Goal: Task Accomplishment & Management: Use online tool/utility

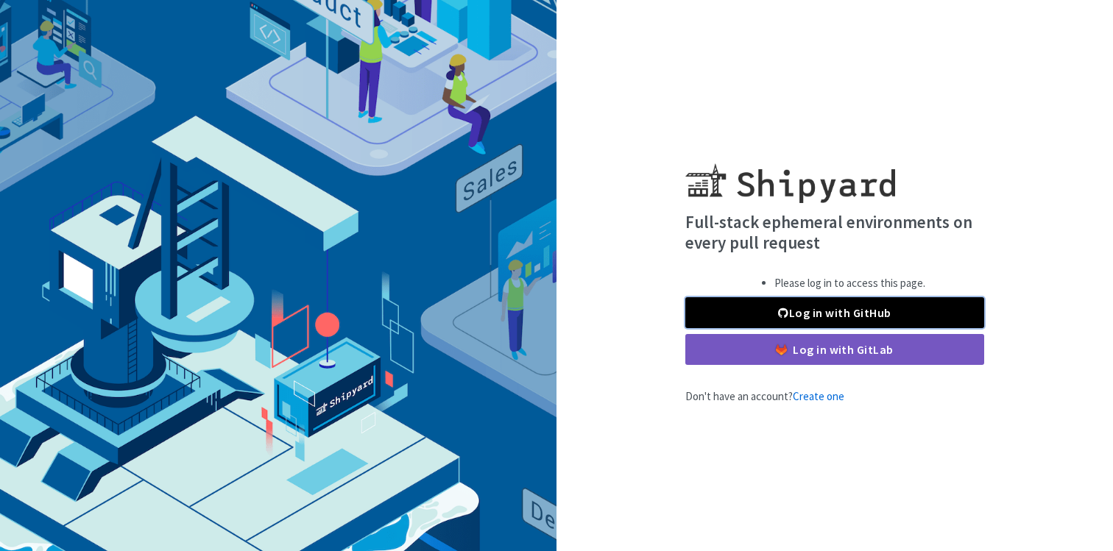
click at [829, 311] on link "Log in with GitHub" at bounding box center [834, 312] width 299 height 31
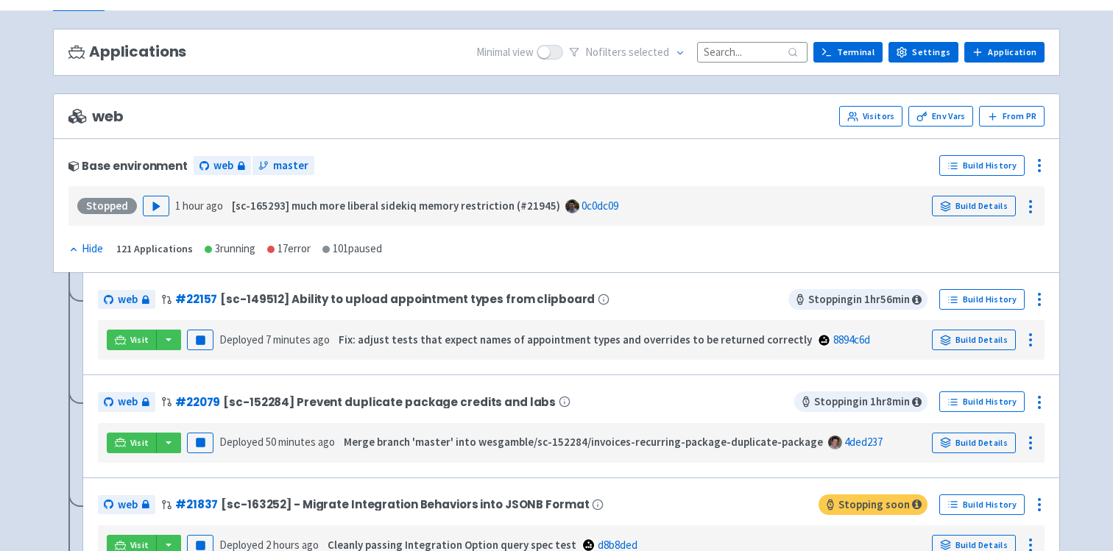
scroll to position [96, 0]
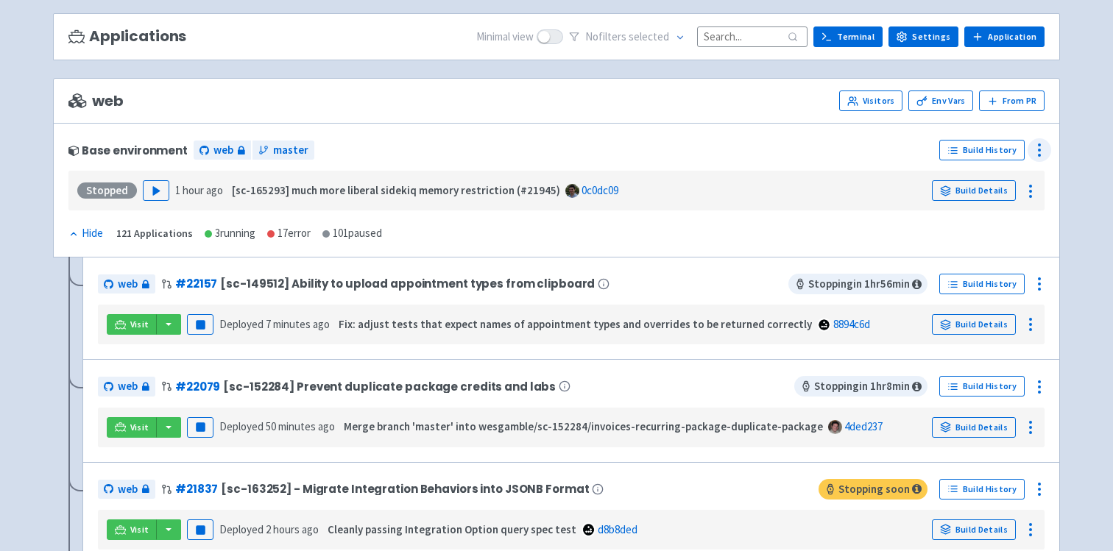
click at [1037, 146] on icon at bounding box center [1039, 150] width 18 height 18
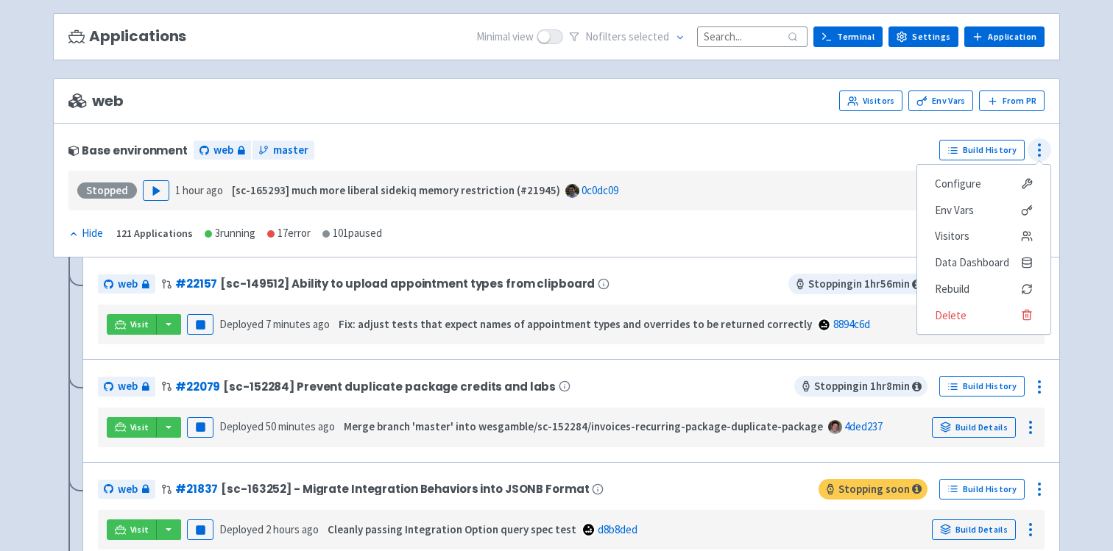
click at [1037, 146] on icon at bounding box center [1039, 150] width 18 height 18
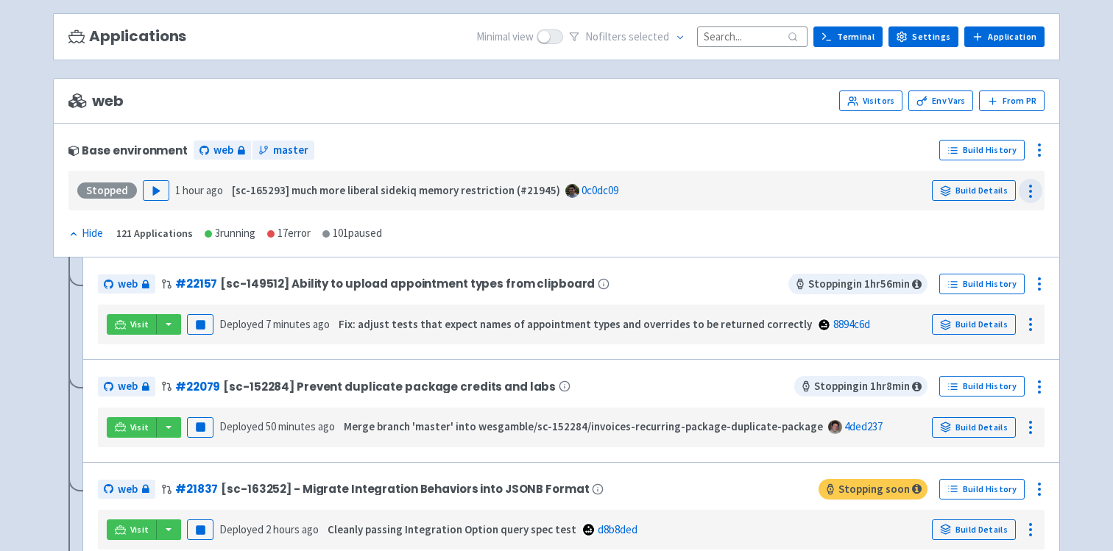
click at [1035, 191] on icon at bounding box center [1030, 192] width 18 height 18
click at [1037, 145] on icon at bounding box center [1039, 150] width 18 height 18
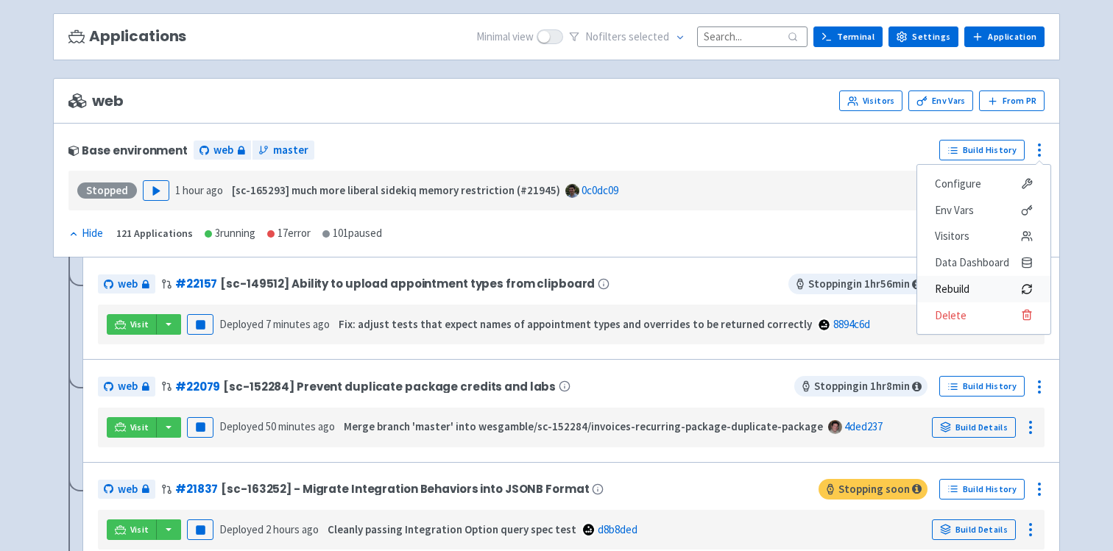
click at [963, 286] on span "Rebuild" at bounding box center [952, 289] width 35 height 21
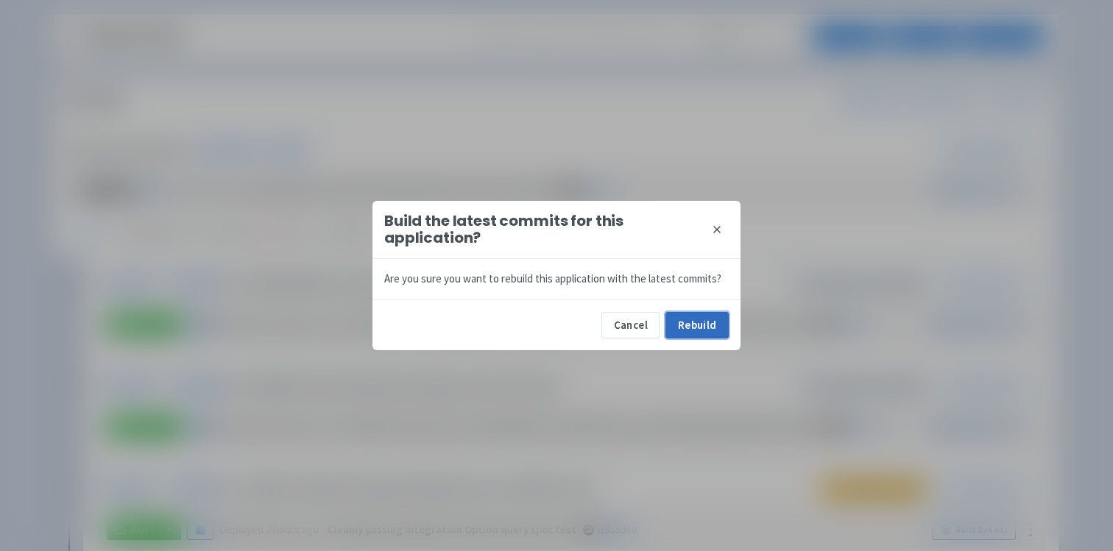
click at [693, 319] on button "Rebuild" at bounding box center [696, 325] width 63 height 26
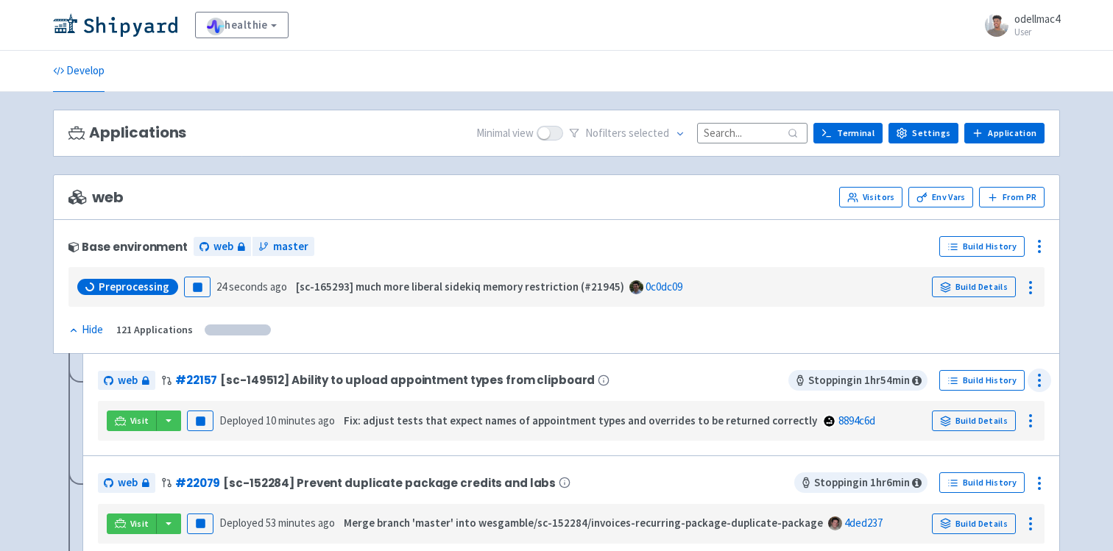
click at [1039, 384] on icon at bounding box center [1039, 381] width 18 height 18
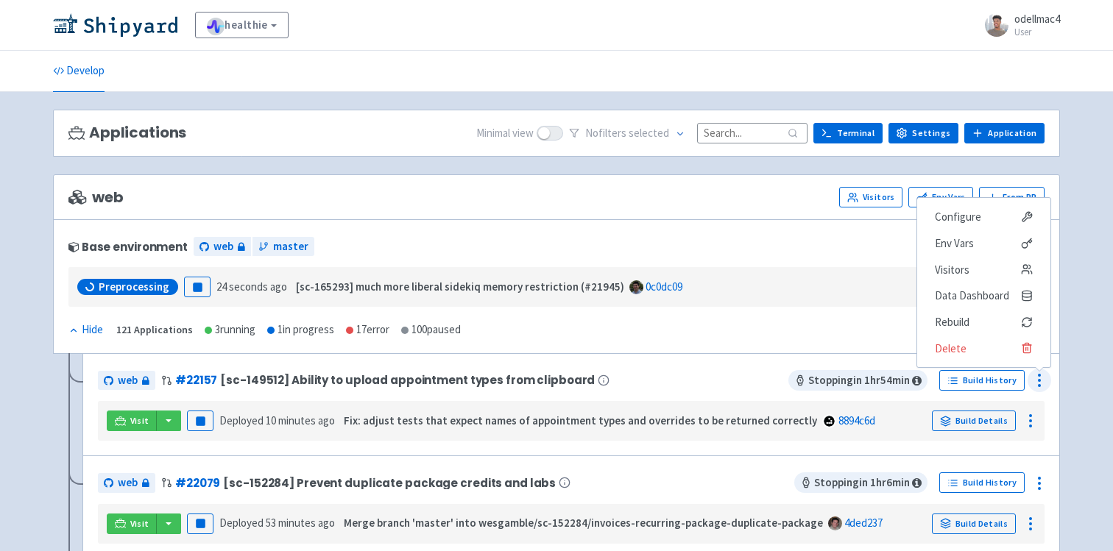
click at [1039, 384] on icon at bounding box center [1039, 381] width 18 height 18
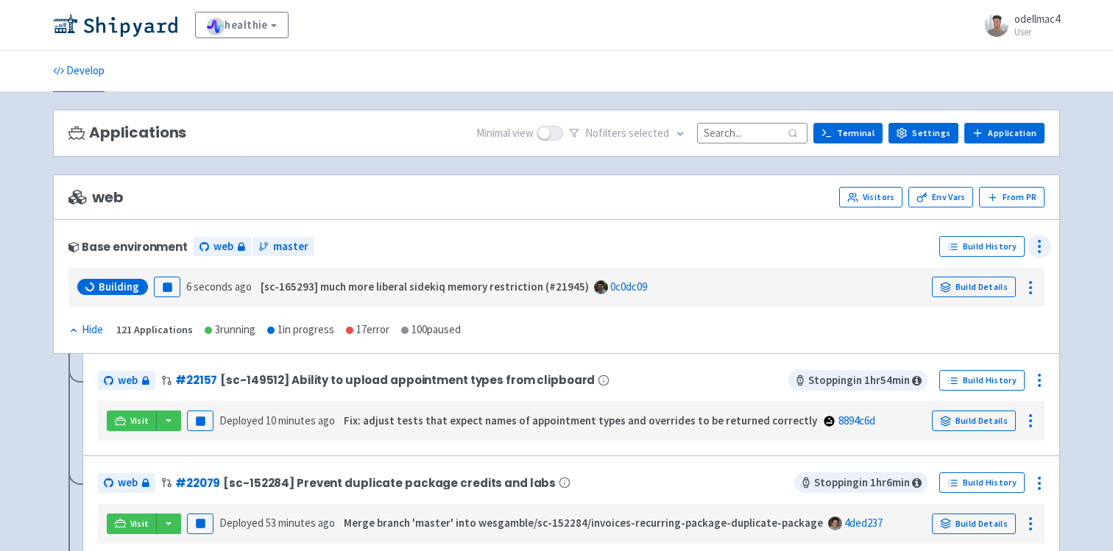
click at [1038, 252] on circle at bounding box center [1038, 251] width 1 height 1
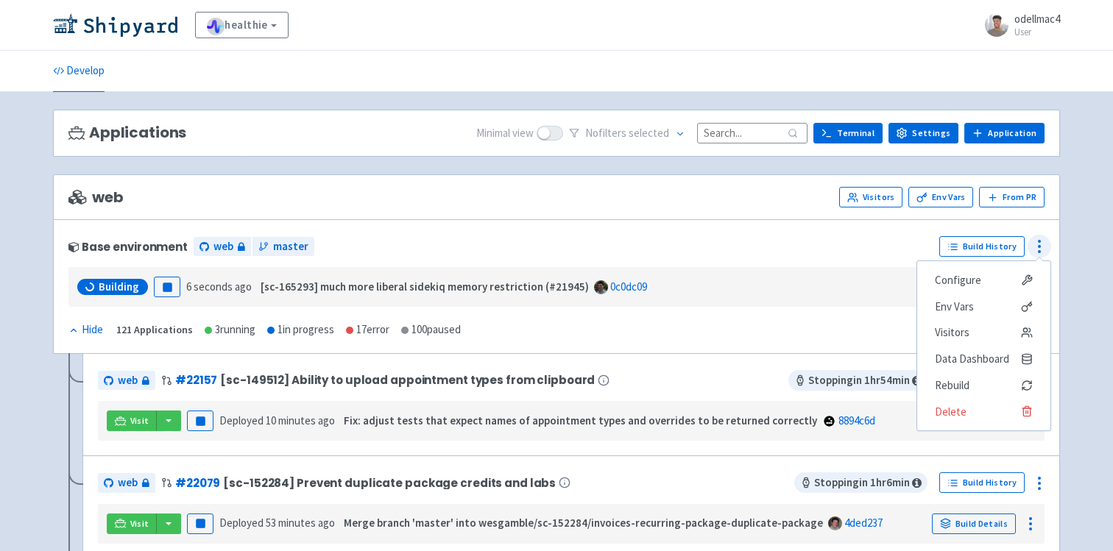
click at [1038, 252] on circle at bounding box center [1038, 251] width 1 height 1
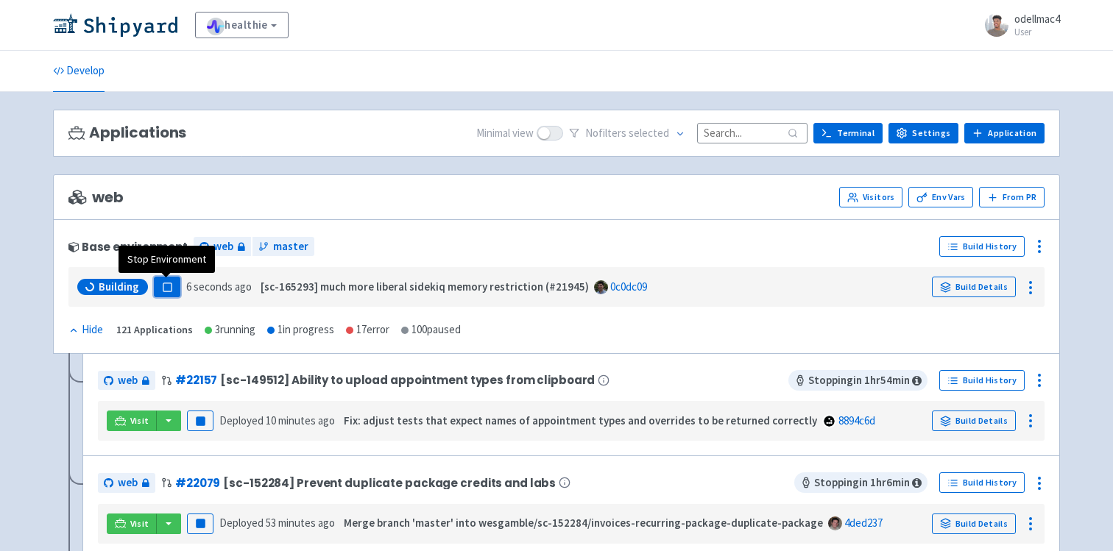
click at [166, 285] on rect "button" at bounding box center [167, 287] width 8 height 8
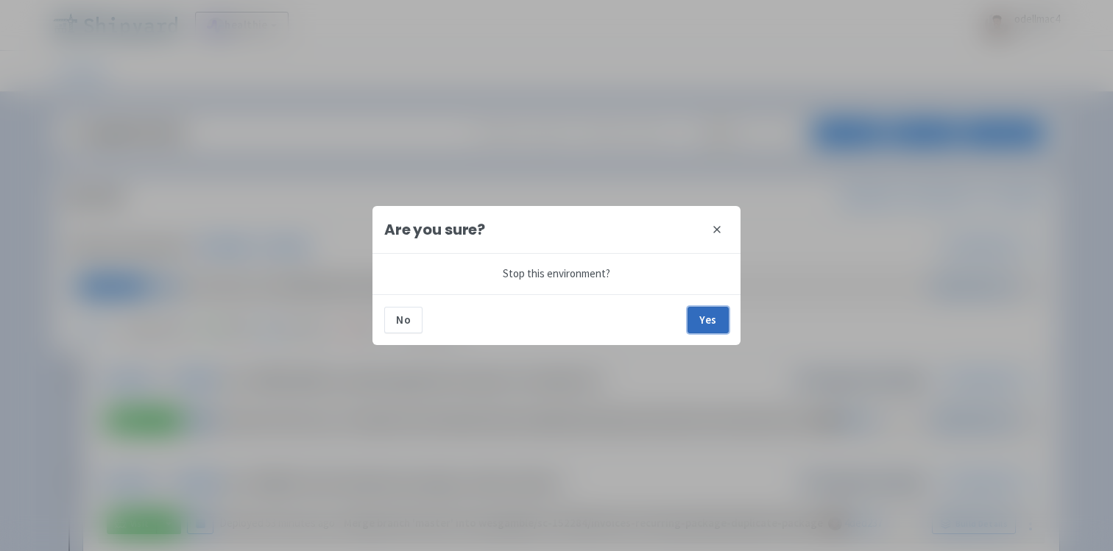
click at [709, 321] on button "Yes" at bounding box center [707, 320] width 41 height 26
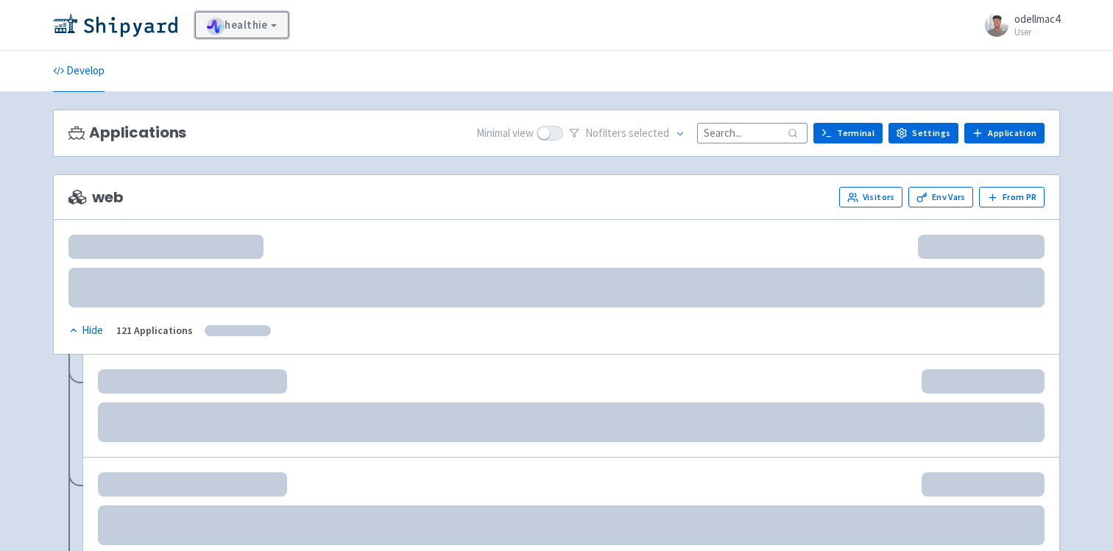
click at [273, 23] on link "healthie" at bounding box center [241, 25] width 93 height 26
click at [280, 23] on link "healthie" at bounding box center [241, 25] width 93 height 26
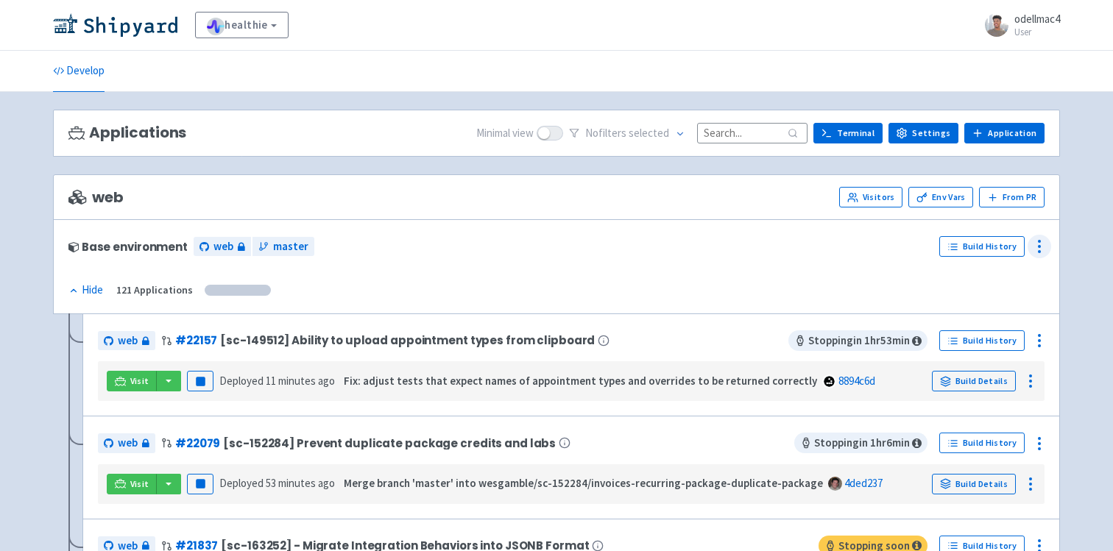
click at [1037, 248] on icon at bounding box center [1039, 247] width 18 height 18
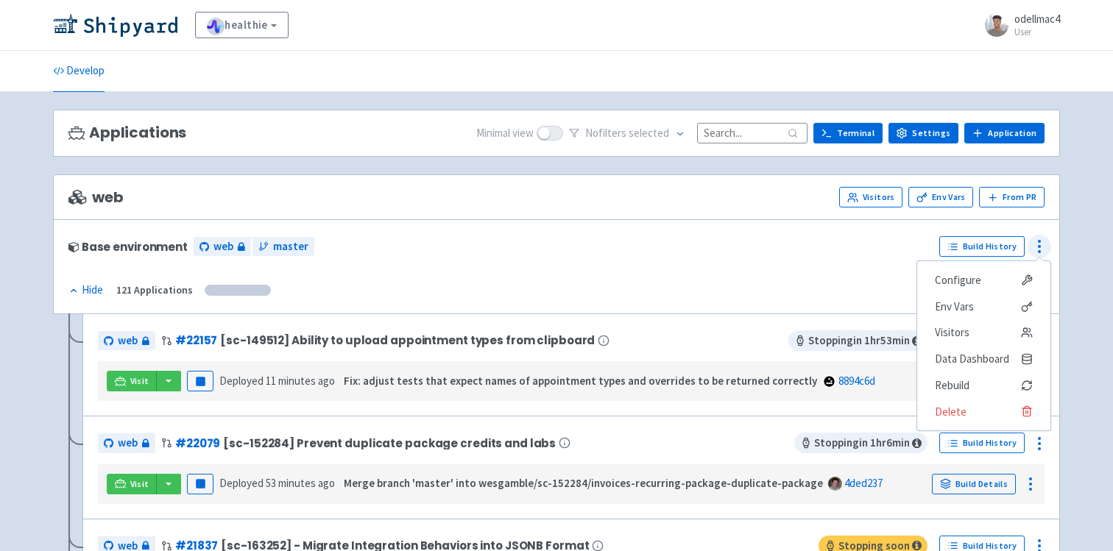
click at [1037, 248] on icon at bounding box center [1039, 247] width 18 height 18
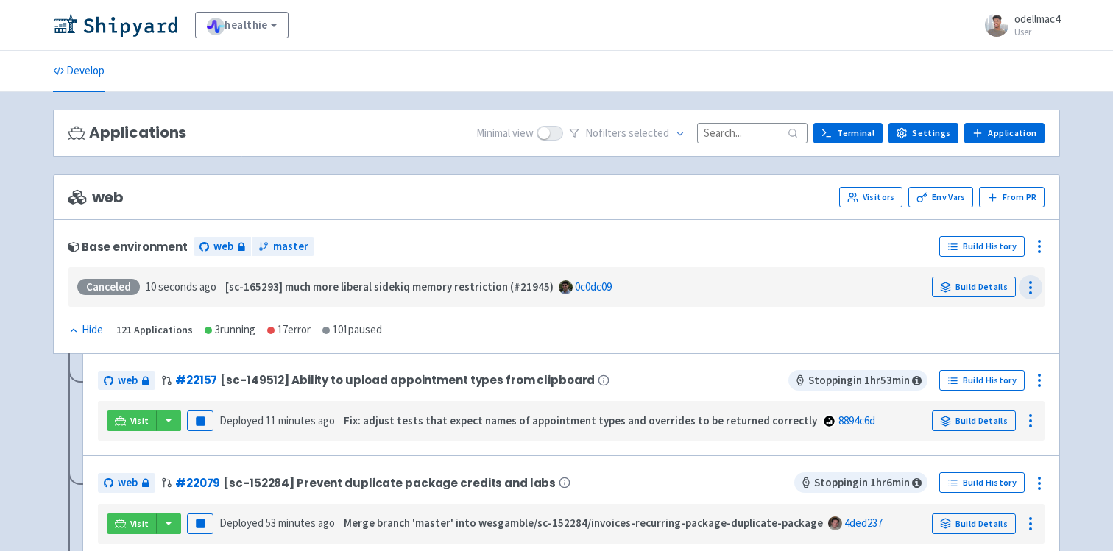
click at [1037, 286] on icon at bounding box center [1030, 288] width 18 height 18
click at [1036, 246] on icon at bounding box center [1039, 247] width 18 height 18
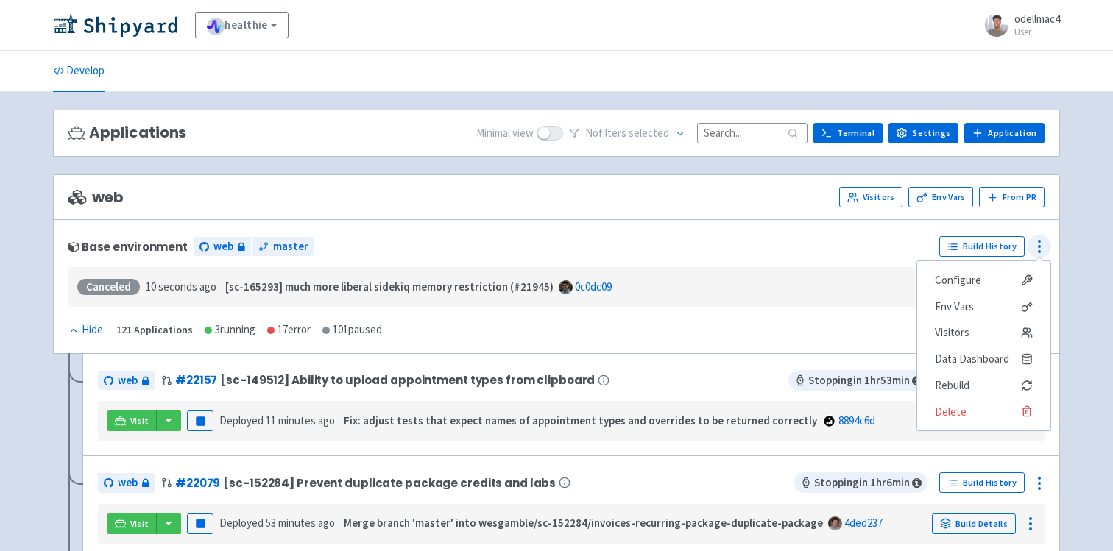
click at [1036, 246] on icon at bounding box center [1039, 247] width 18 height 18
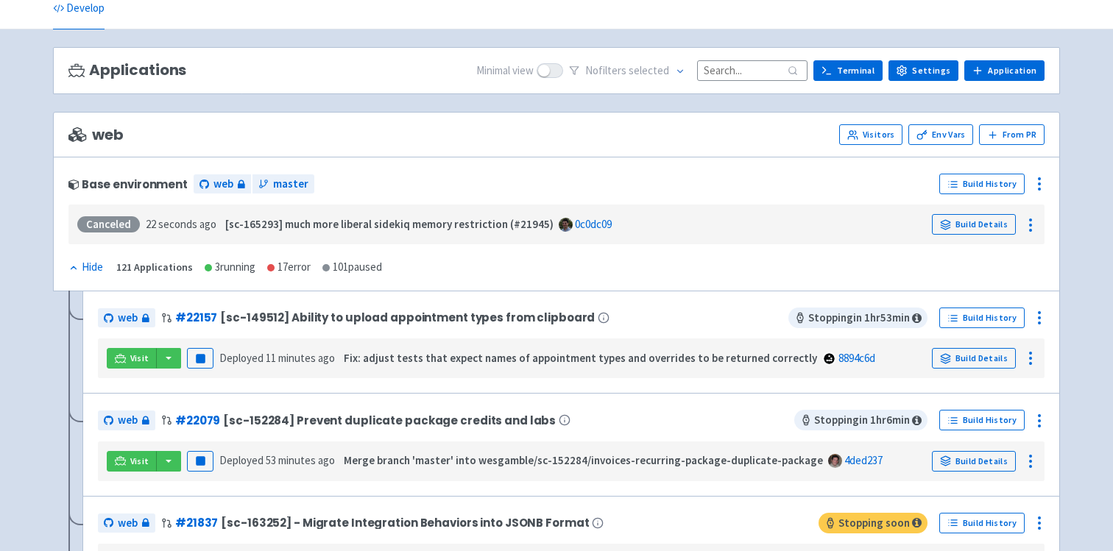
scroll to position [77, 0]
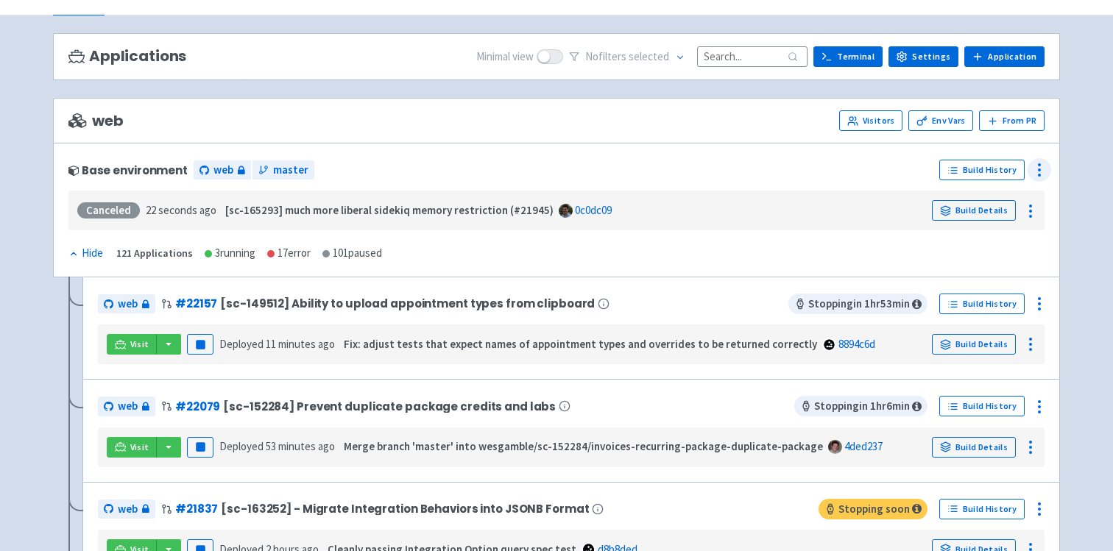
click at [1040, 172] on icon at bounding box center [1039, 170] width 18 height 18
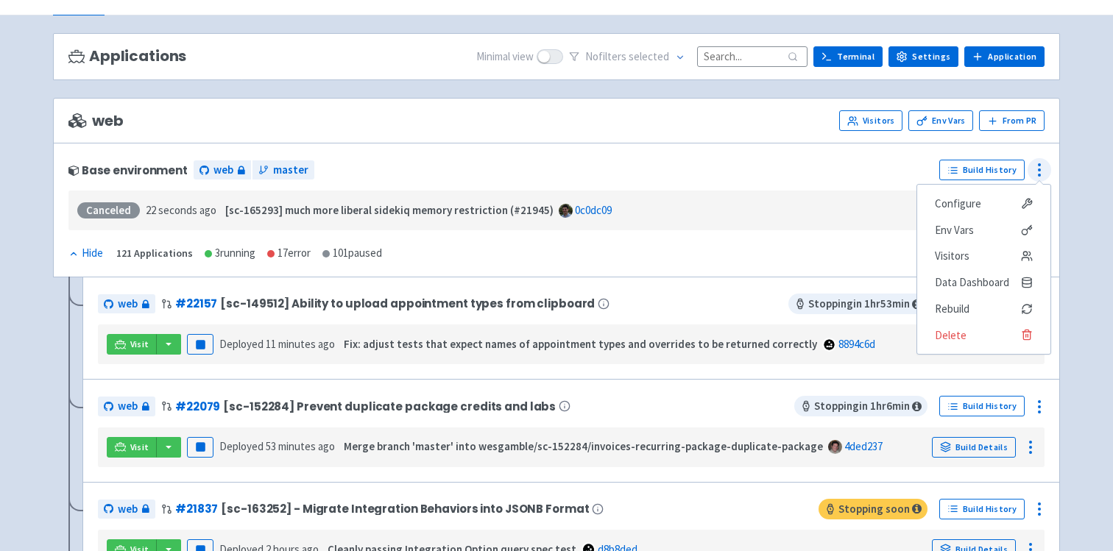
click at [1040, 172] on icon at bounding box center [1039, 170] width 18 height 18
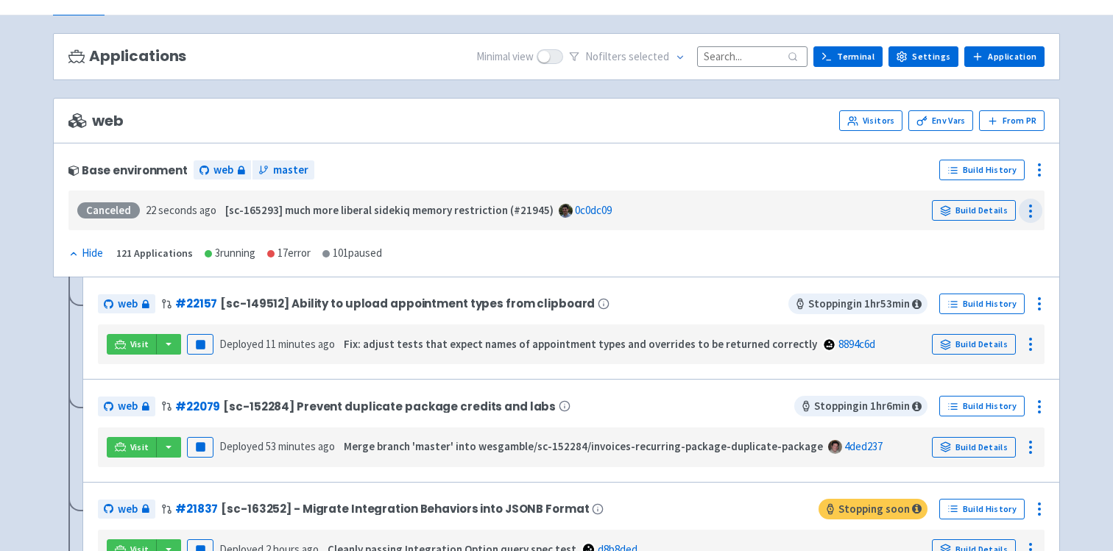
click at [1033, 213] on icon at bounding box center [1030, 211] width 18 height 18
click at [977, 208] on link "Build Details" at bounding box center [974, 210] width 84 height 21
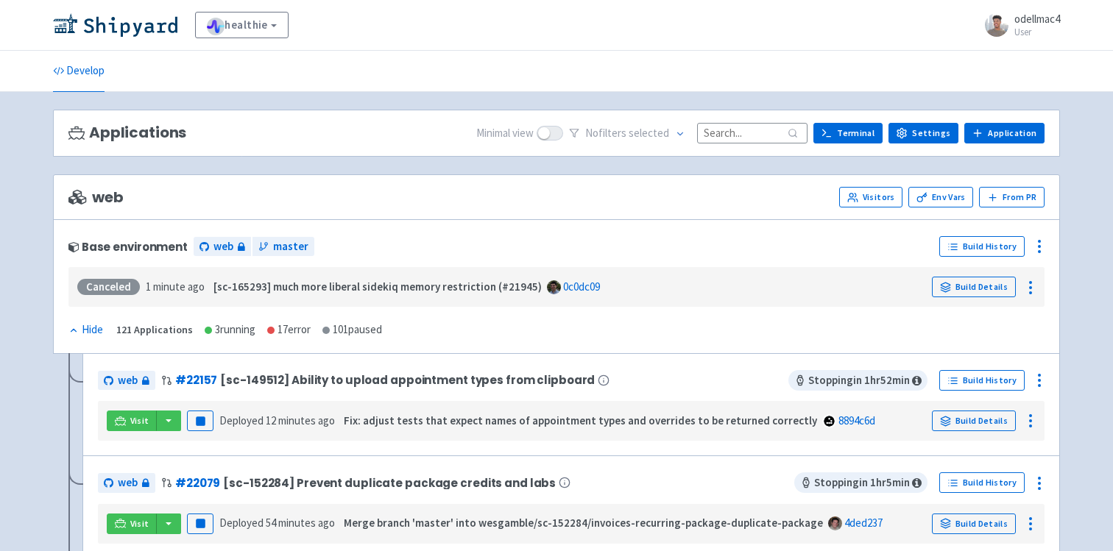
click at [72, 330] on icon at bounding box center [73, 330] width 10 height 10
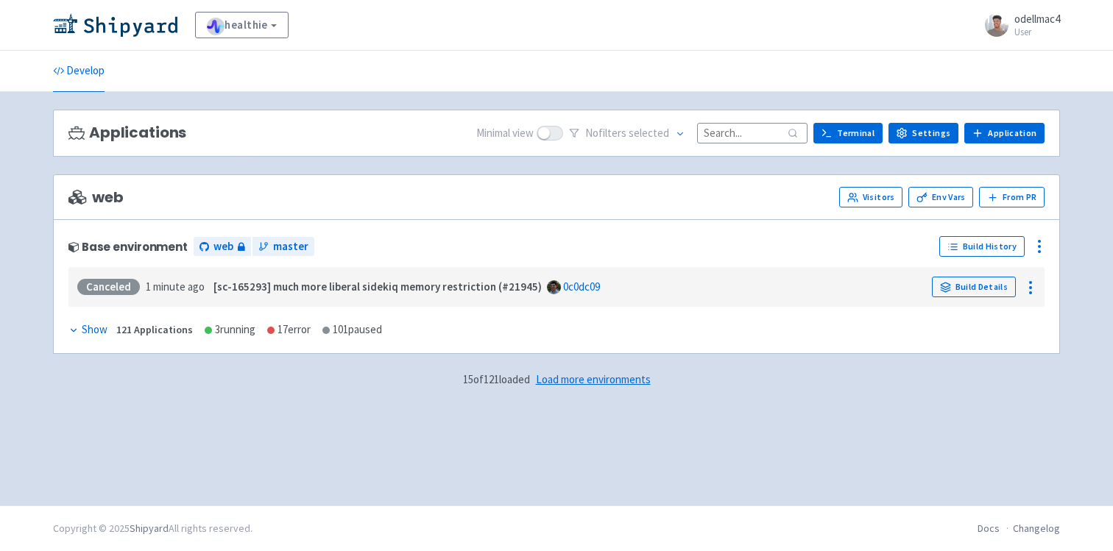
click at [73, 330] on icon at bounding box center [73, 330] width 5 height 3
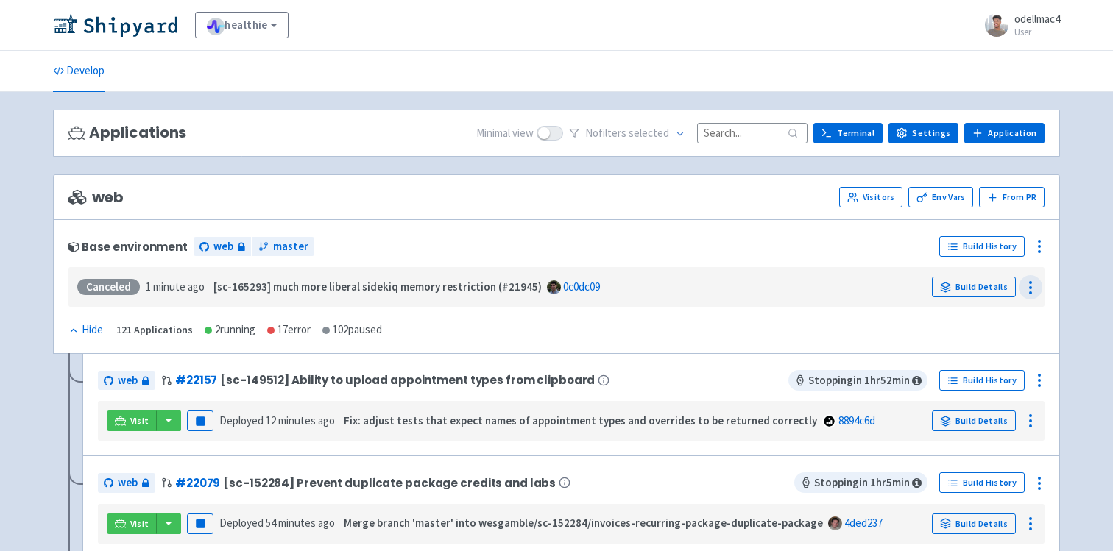
click at [1033, 285] on icon at bounding box center [1030, 288] width 18 height 18
click at [1039, 249] on icon at bounding box center [1039, 247] width 18 height 18
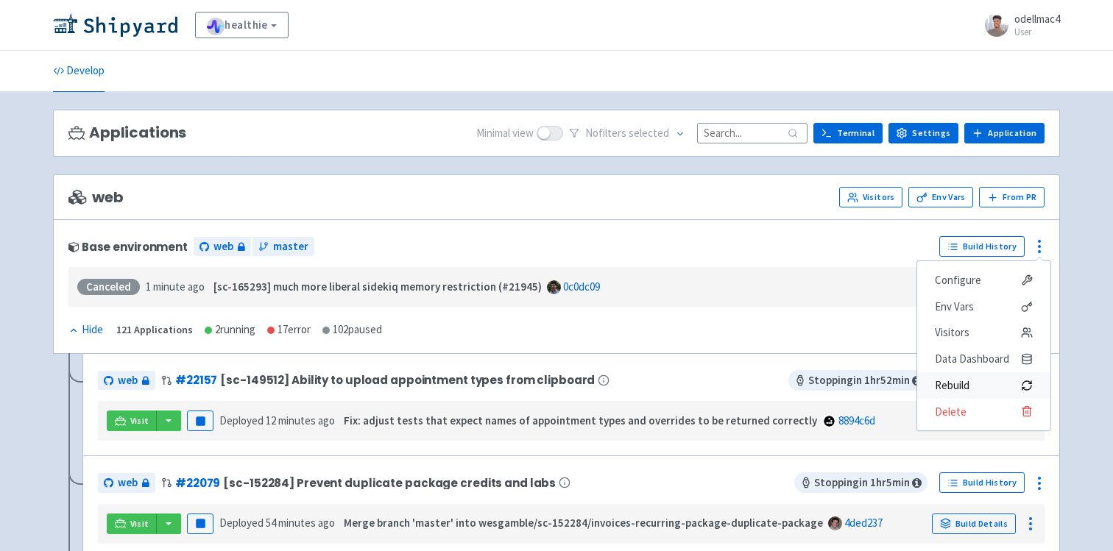
click at [963, 385] on span "Rebuild" at bounding box center [952, 385] width 35 height 21
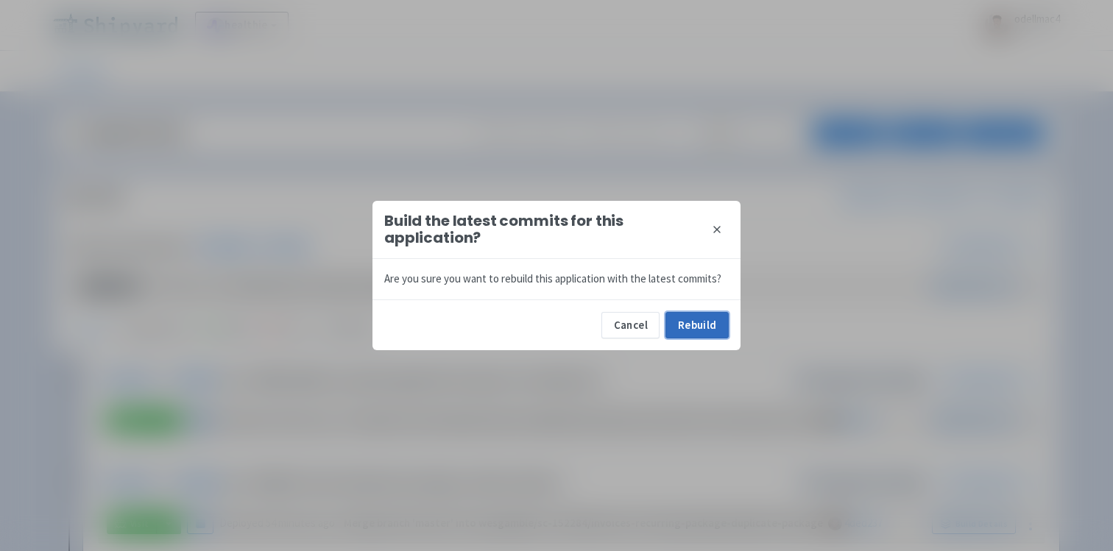
click at [693, 320] on button "Rebuild" at bounding box center [696, 325] width 63 height 26
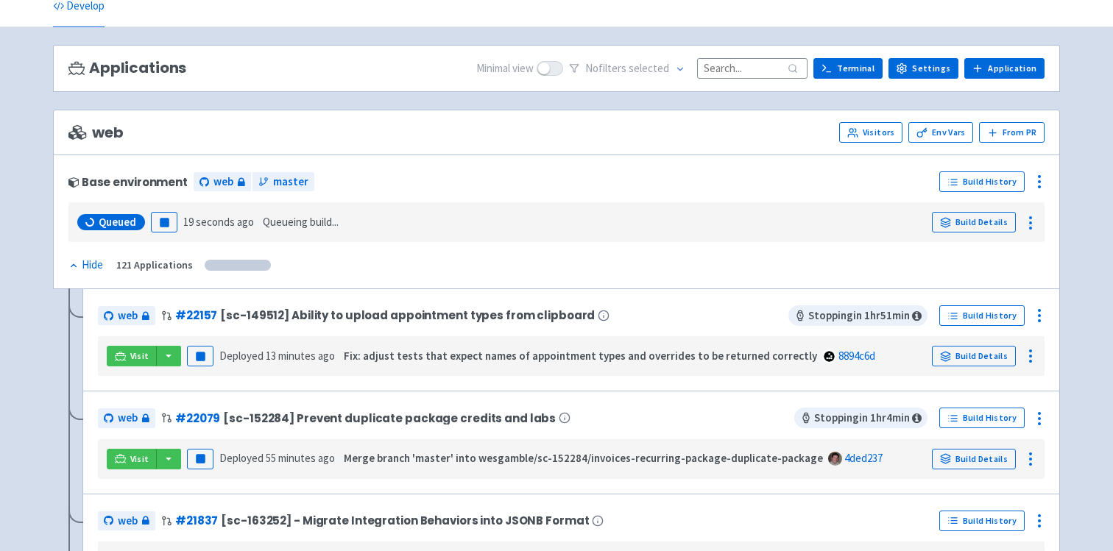
scroll to position [75, 0]
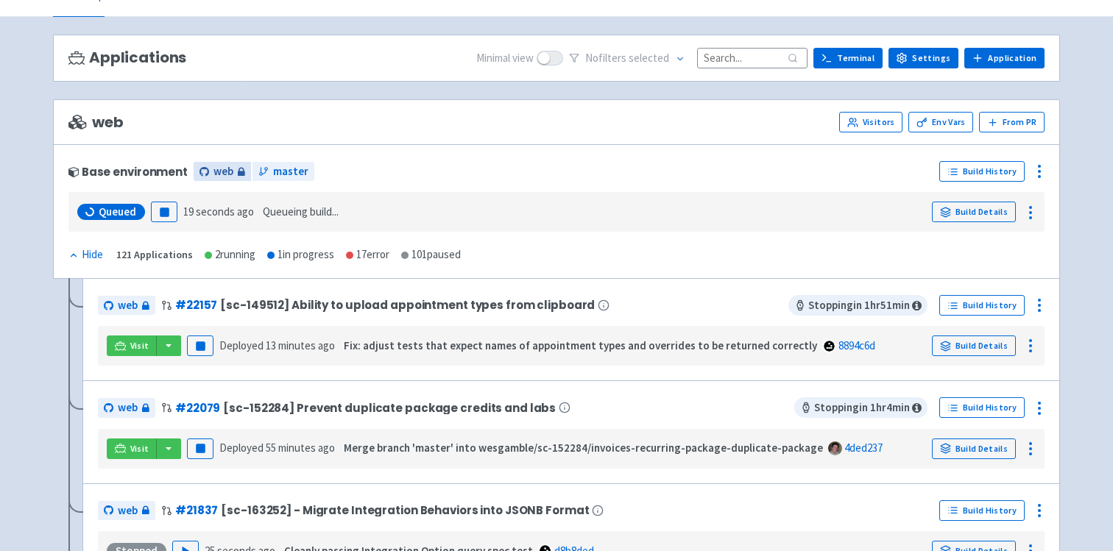
click at [215, 176] on span "web" at bounding box center [223, 171] width 20 height 17
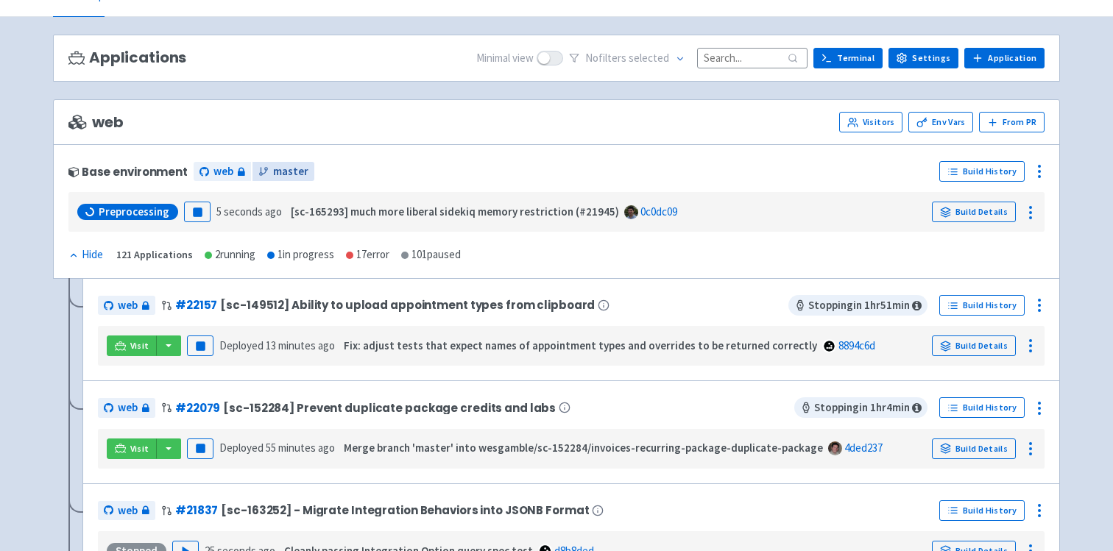
click at [286, 171] on span "master" at bounding box center [290, 171] width 35 height 17
click at [135, 345] on span "Visit" at bounding box center [139, 346] width 19 height 12
click at [273, 171] on span "master" at bounding box center [290, 171] width 35 height 17
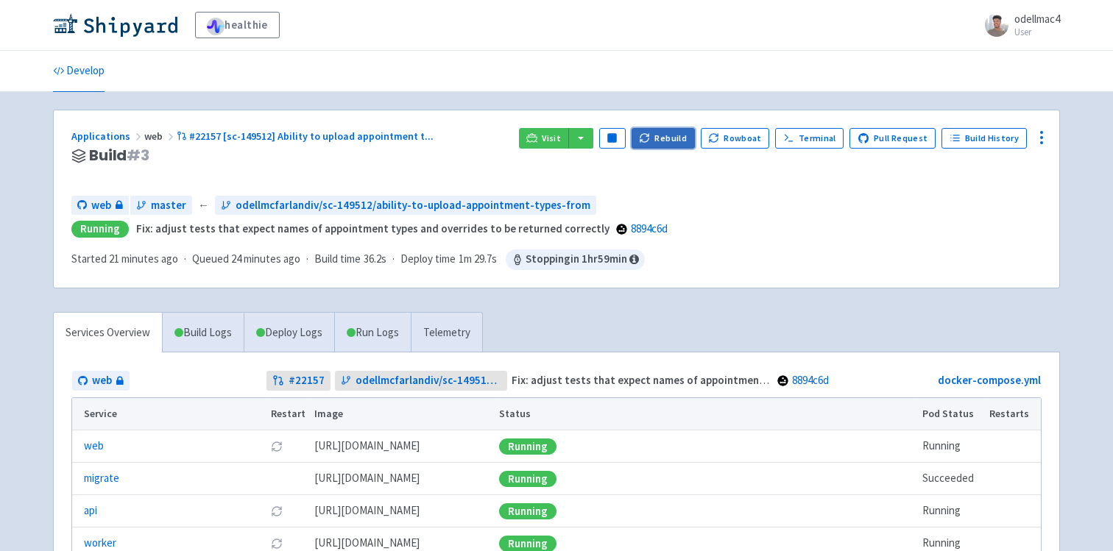
click at [662, 135] on button "Rebuild" at bounding box center [662, 138] width 63 height 21
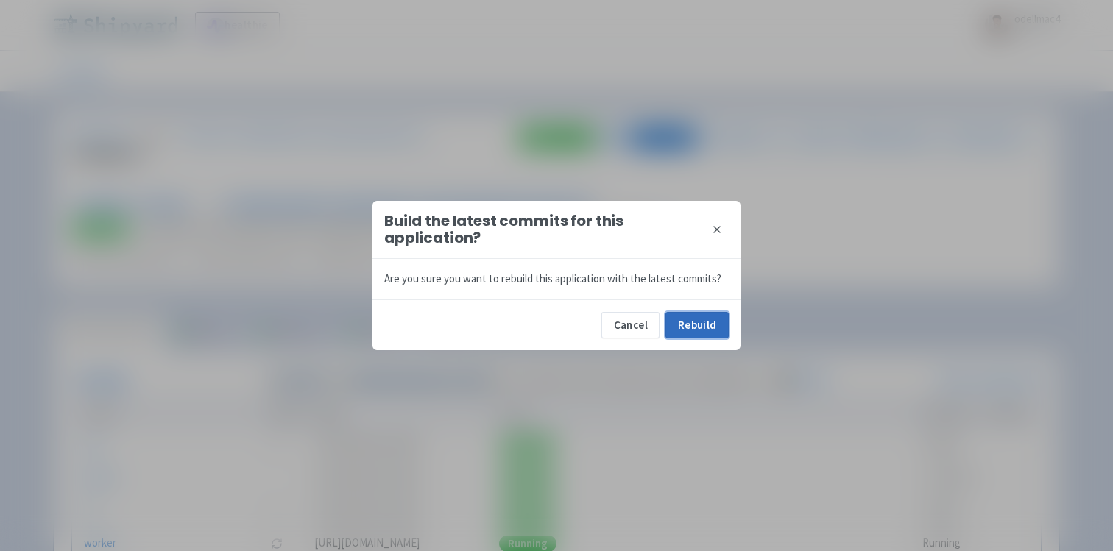
click at [684, 325] on button "Rebuild" at bounding box center [696, 325] width 63 height 26
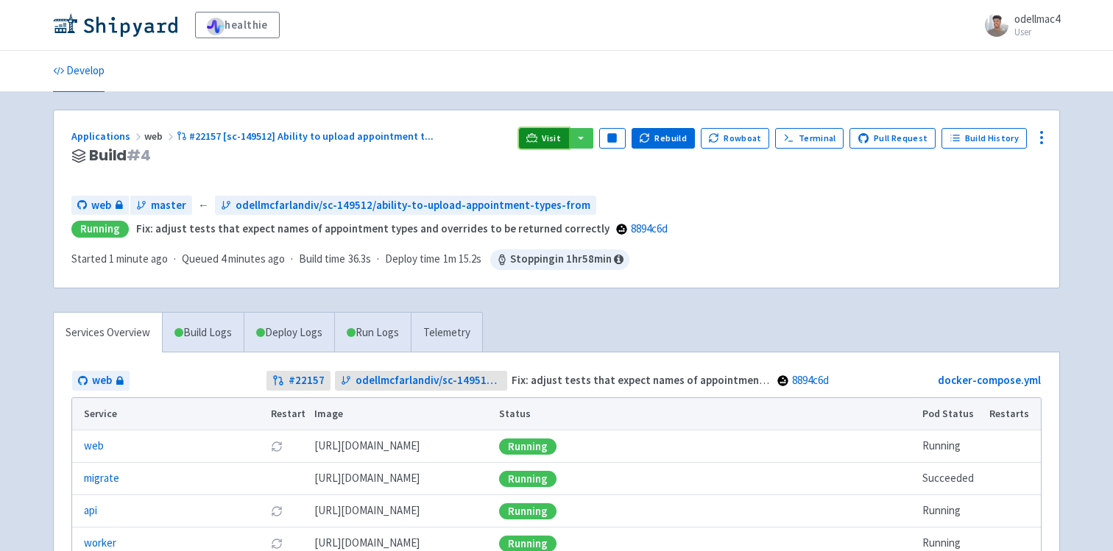
click at [556, 136] on span "Visit" at bounding box center [551, 138] width 19 height 12
click at [670, 141] on button "Rebuild" at bounding box center [662, 138] width 63 height 21
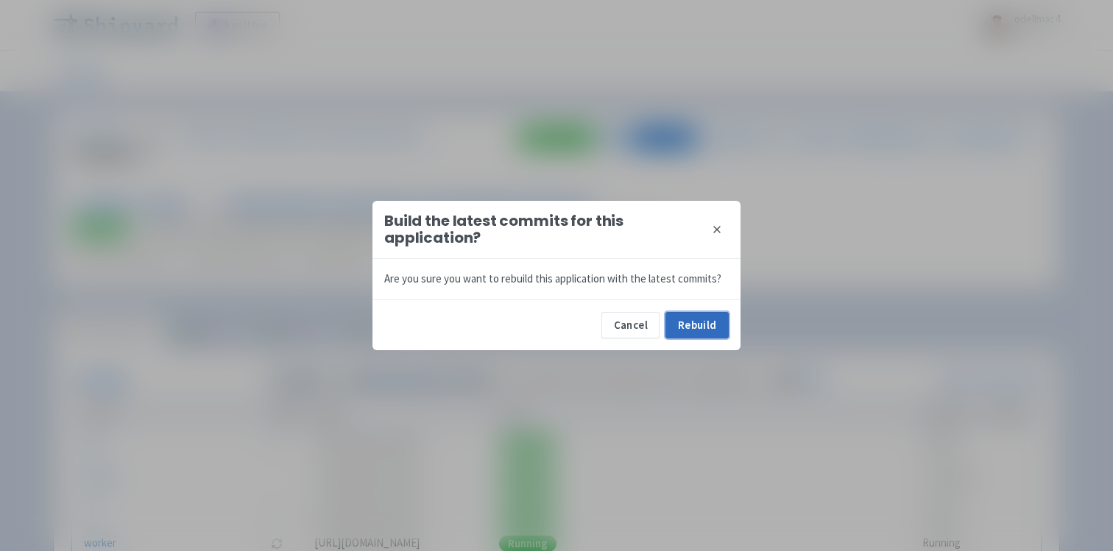
click at [707, 319] on button "Rebuild" at bounding box center [696, 325] width 63 height 26
